Goal: Navigation & Orientation: Find specific page/section

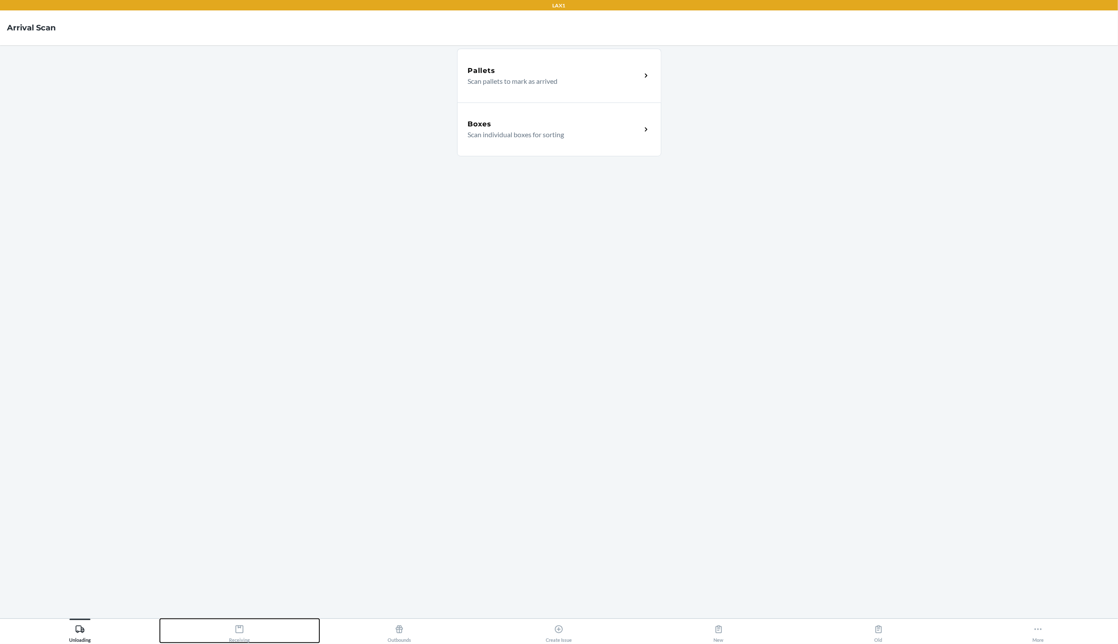
click at [247, 640] on div "Receiving" at bounding box center [239, 632] width 21 height 22
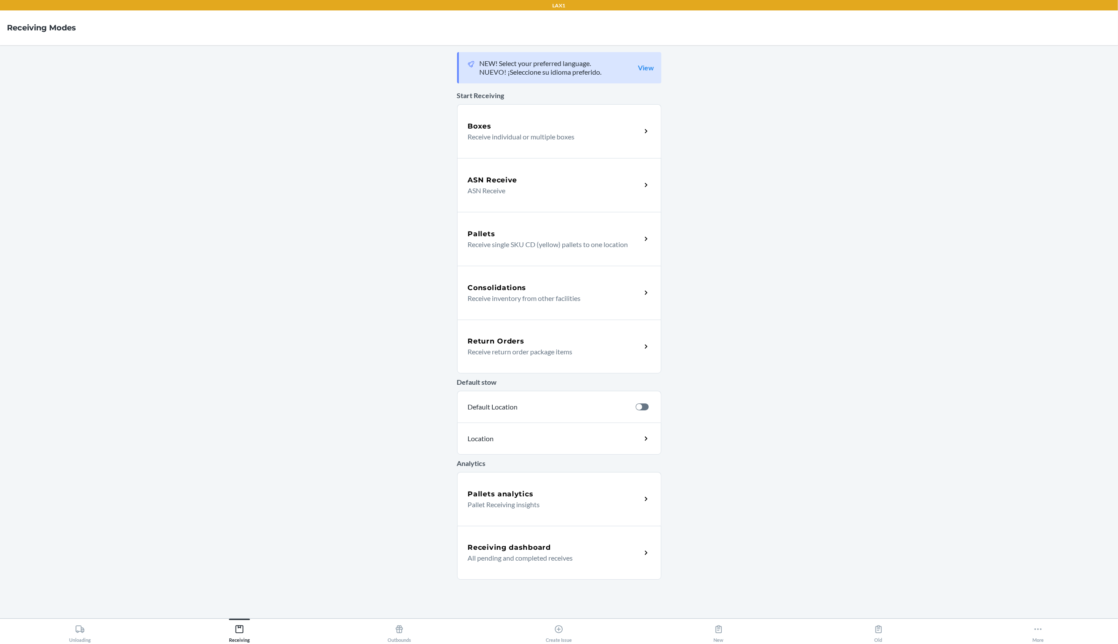
click at [501, 541] on div "Receiving dashboard All pending and completed receives" at bounding box center [559, 553] width 204 height 54
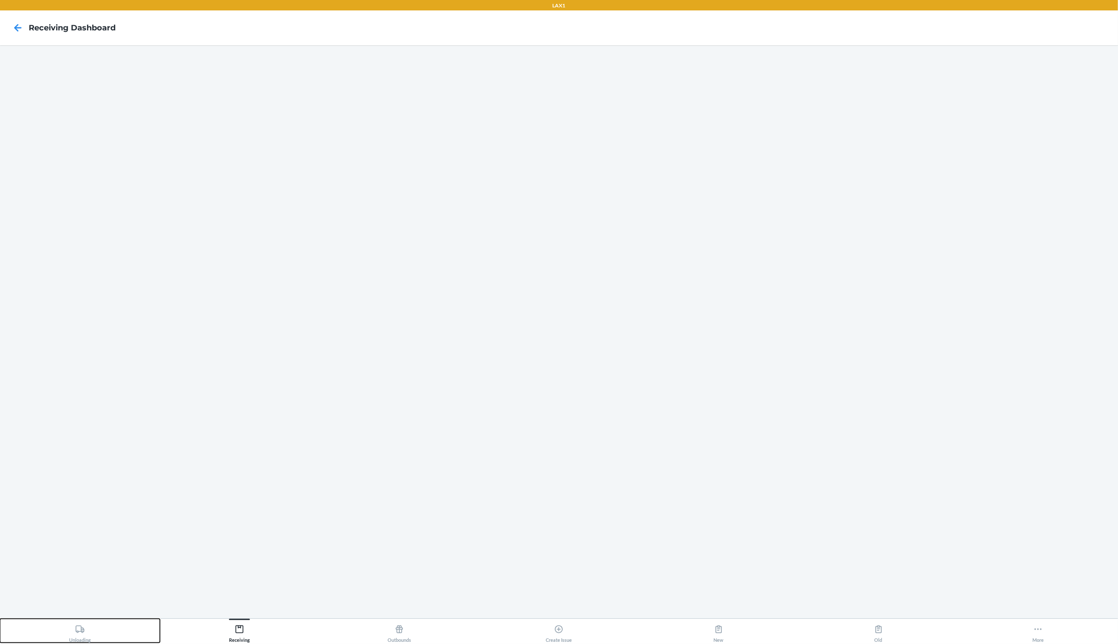
click at [80, 631] on icon at bounding box center [80, 630] width 10 height 10
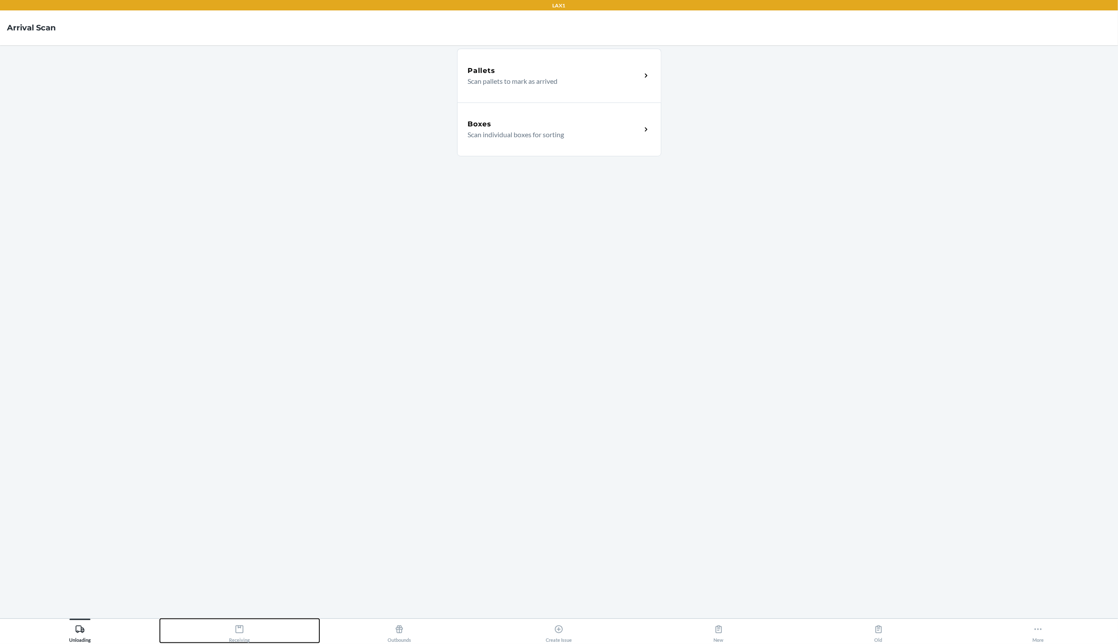
click at [219, 631] on button "Receiving" at bounding box center [240, 631] width 160 height 24
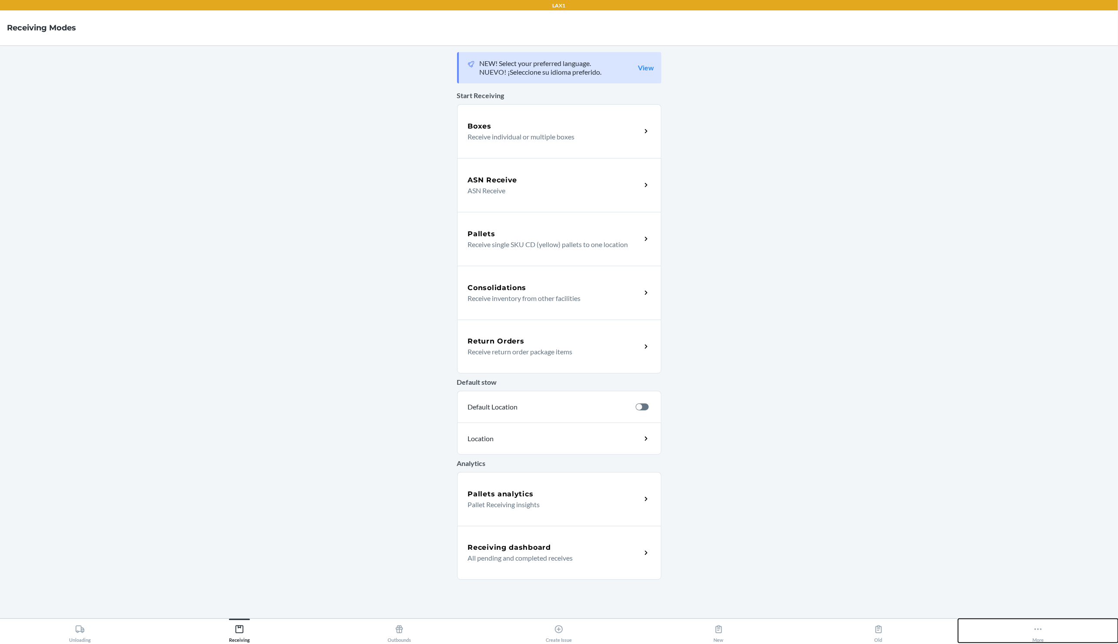
click at [1034, 636] on div "More" at bounding box center [1037, 632] width 11 height 22
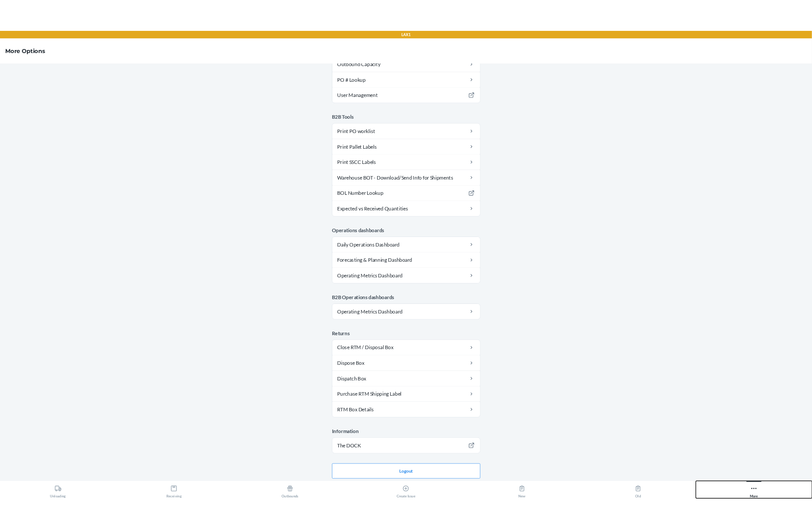
scroll to position [210, 0]
